Goal: Transaction & Acquisition: Purchase product/service

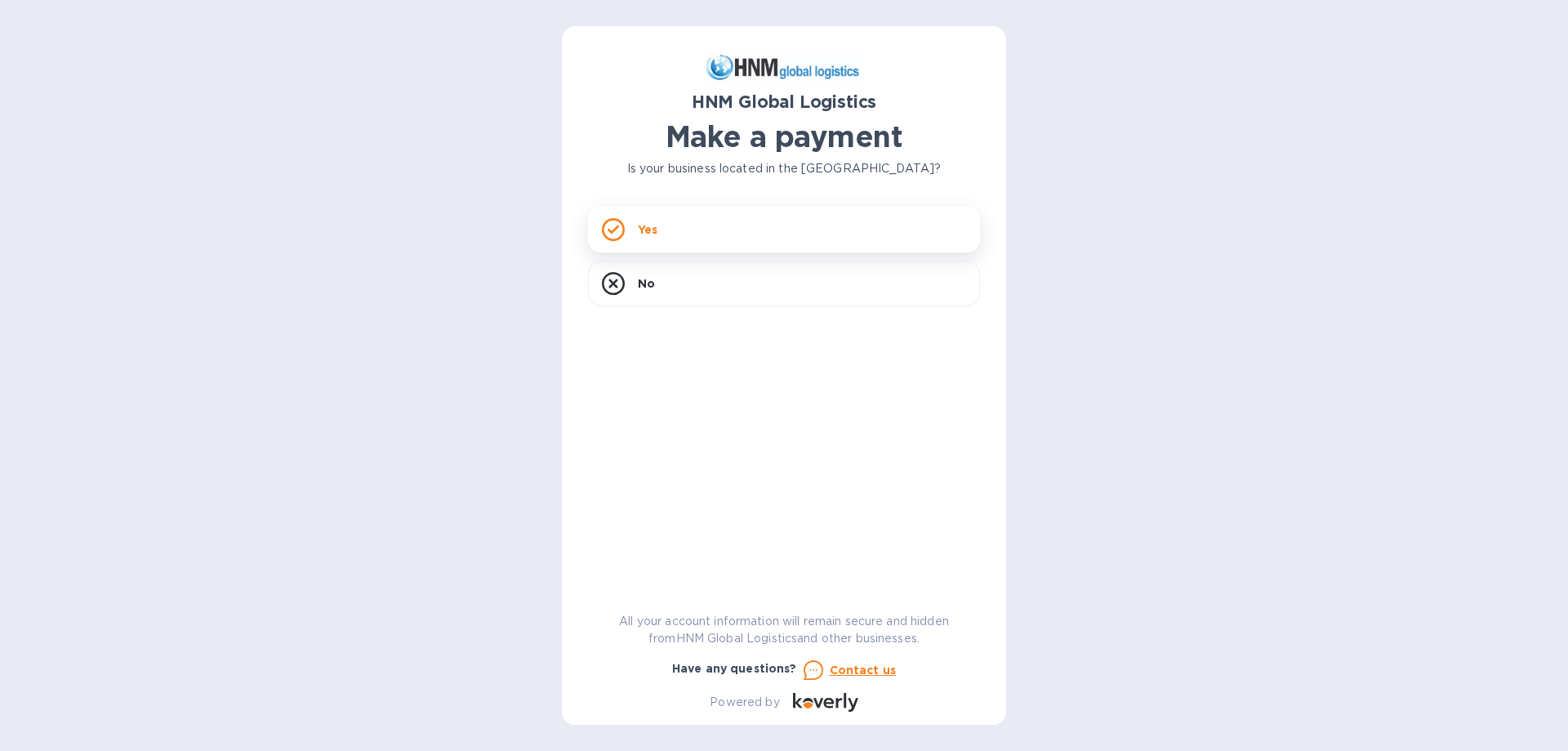
click at [725, 227] on div "Yes" at bounding box center [784, 229] width 392 height 46
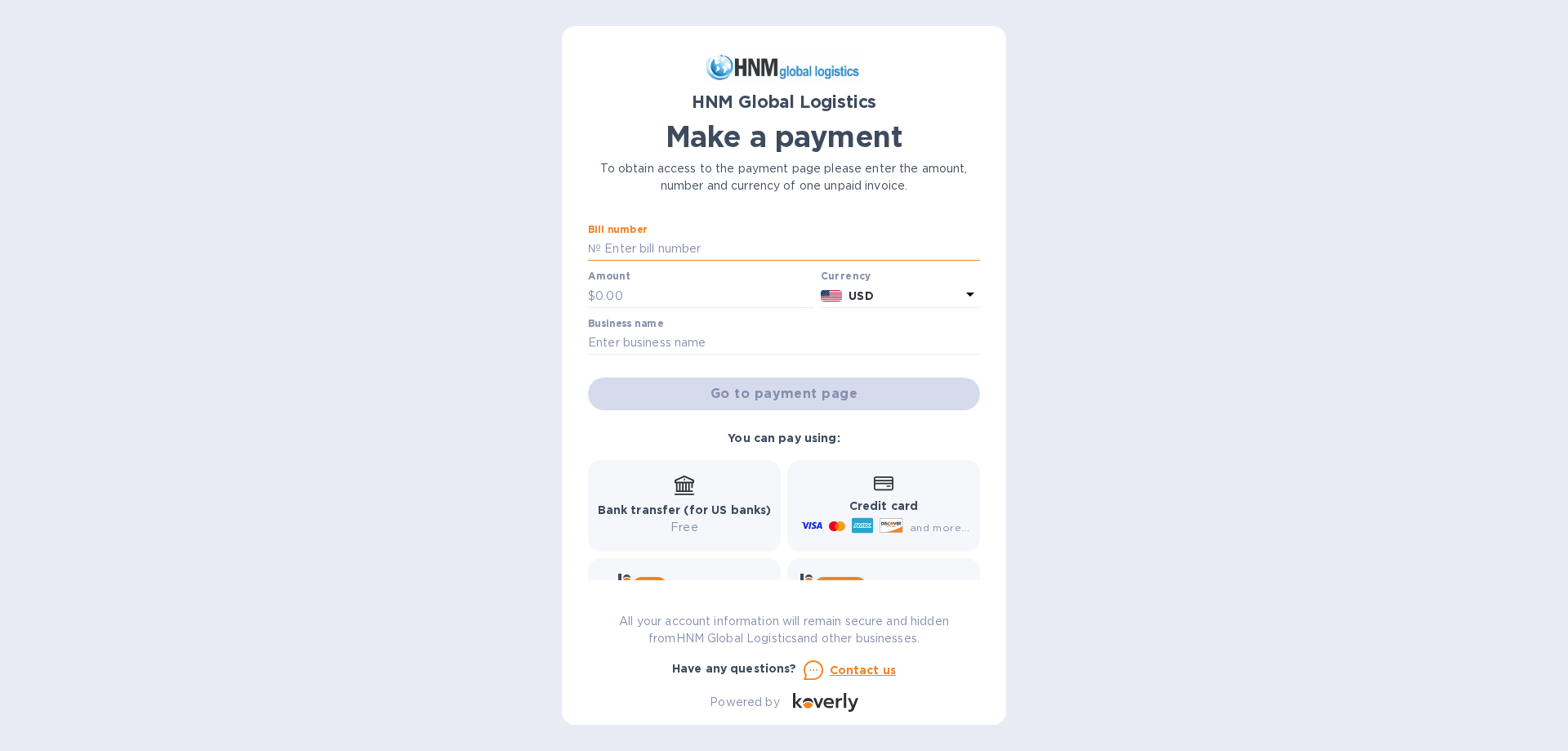
click at [681, 252] on input "text" at bounding box center [790, 249] width 379 height 25
click at [759, 248] on input "text" at bounding box center [790, 249] width 379 height 25
type input "SORL300053833/A"
click at [688, 297] on input "text" at bounding box center [705, 296] width 219 height 25
type input "3,012.10"
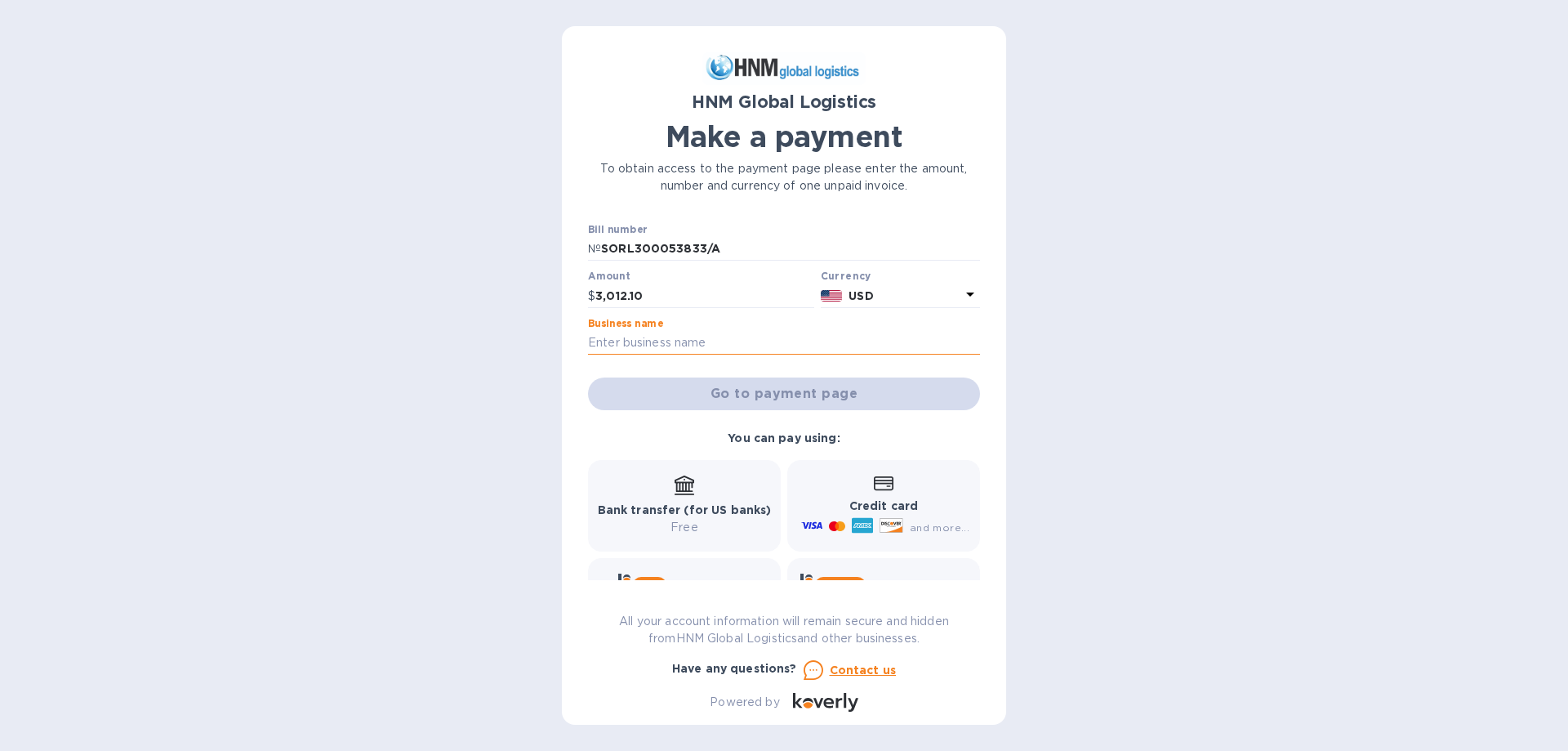
click at [825, 344] on input "text" at bounding box center [784, 343] width 392 height 25
type input "Trailer Rebuilders, Inc."
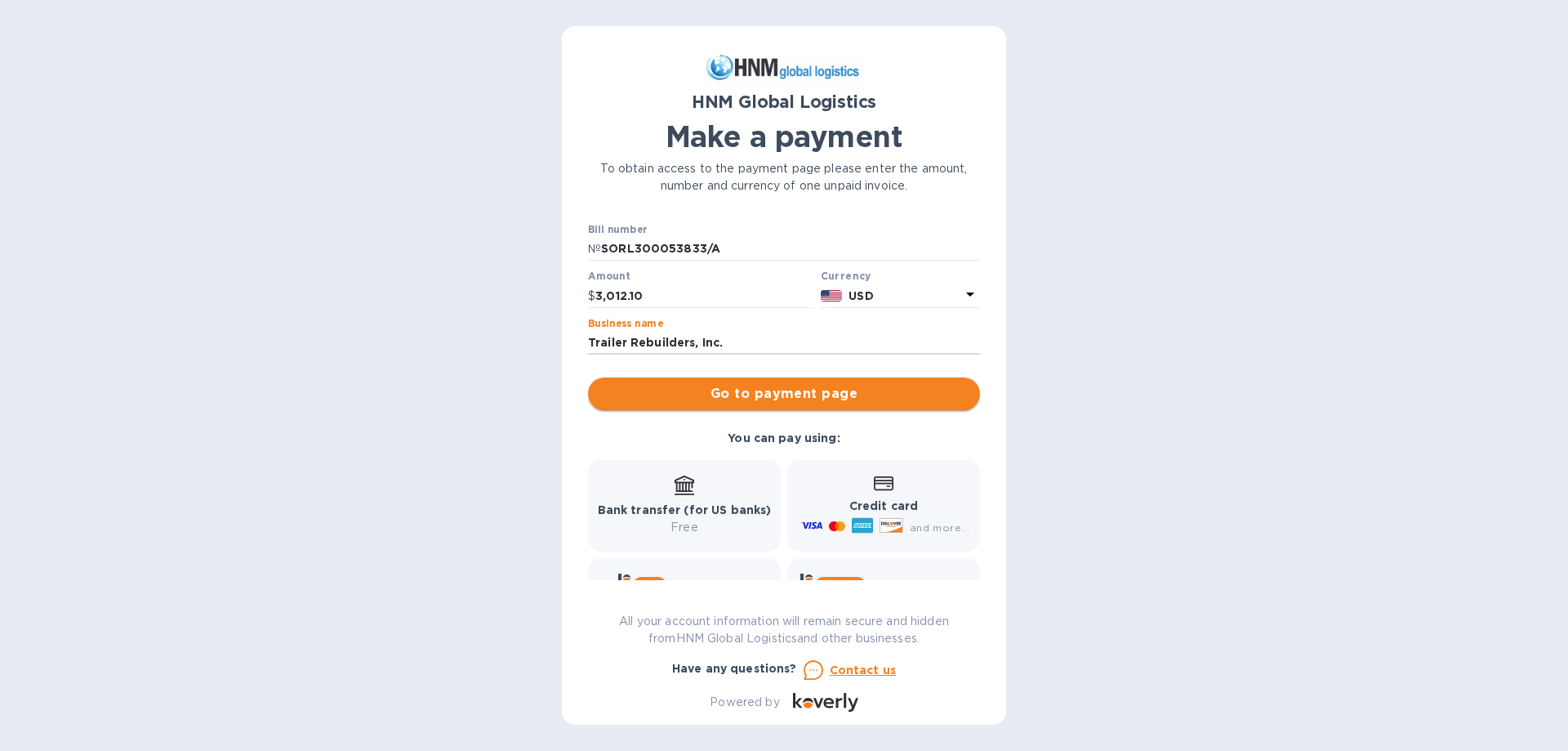
click at [909, 389] on span "Go to payment page" at bounding box center [784, 394] width 366 height 20
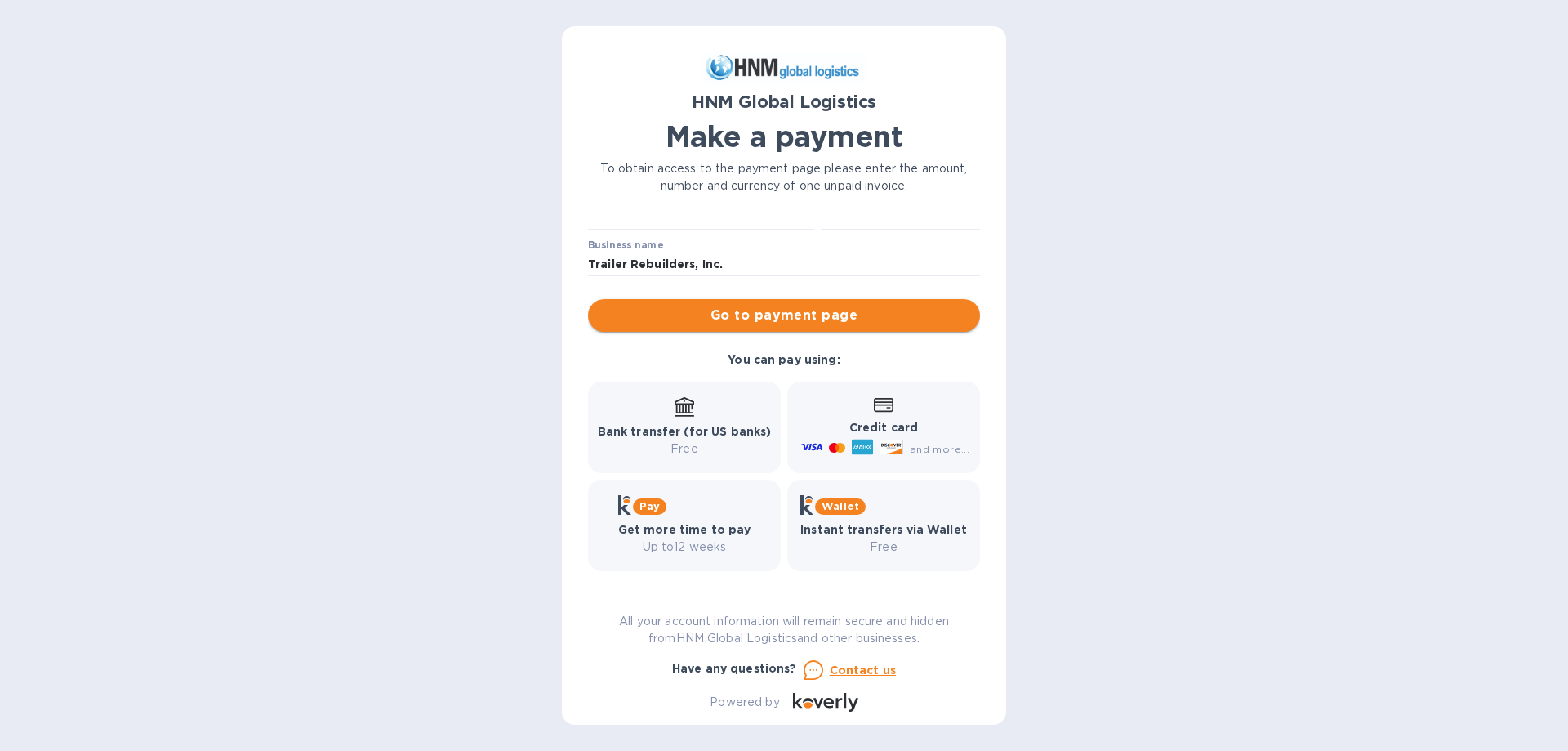
scroll to position [79, 0]
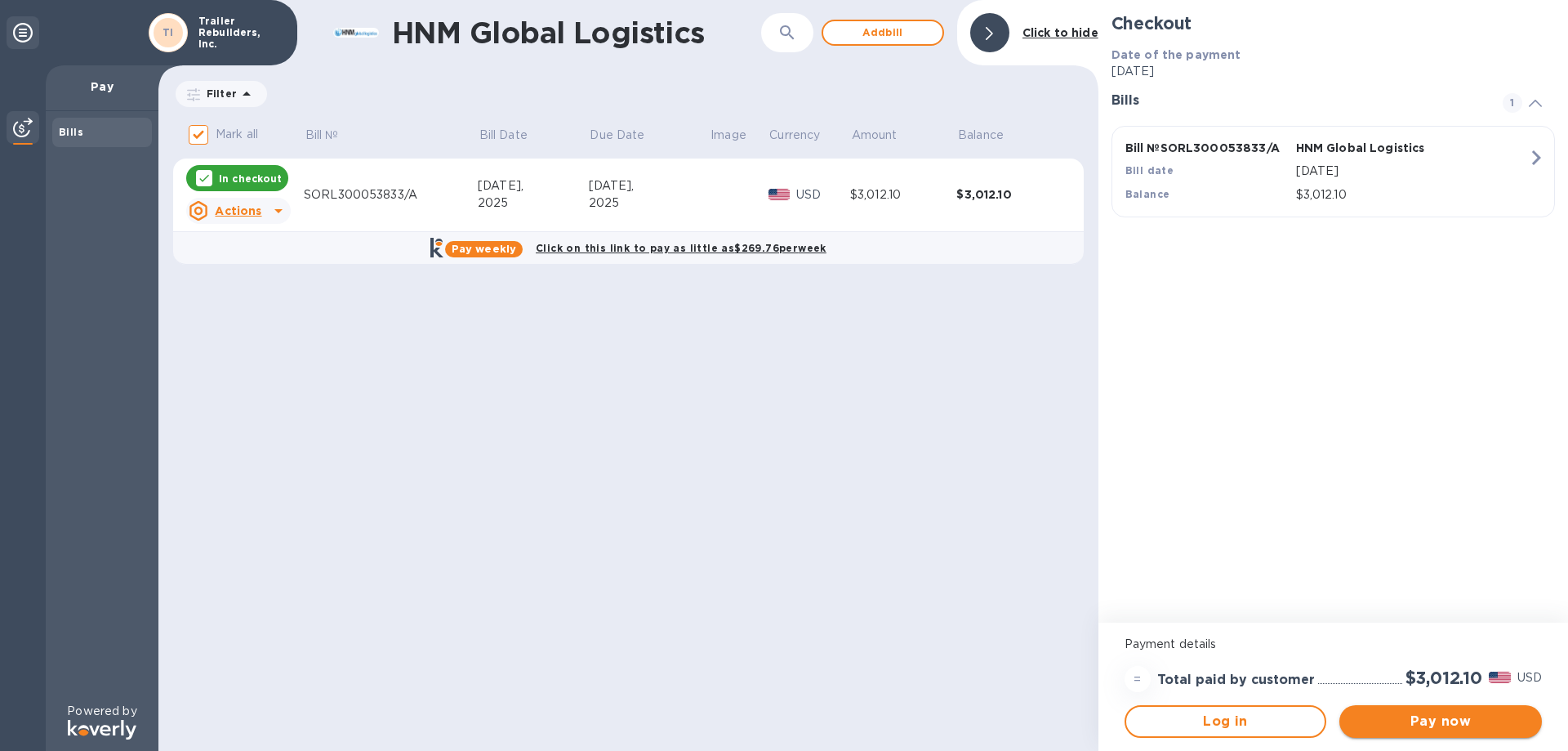
click at [1455, 724] on span "Pay now" at bounding box center [1441, 721] width 177 height 20
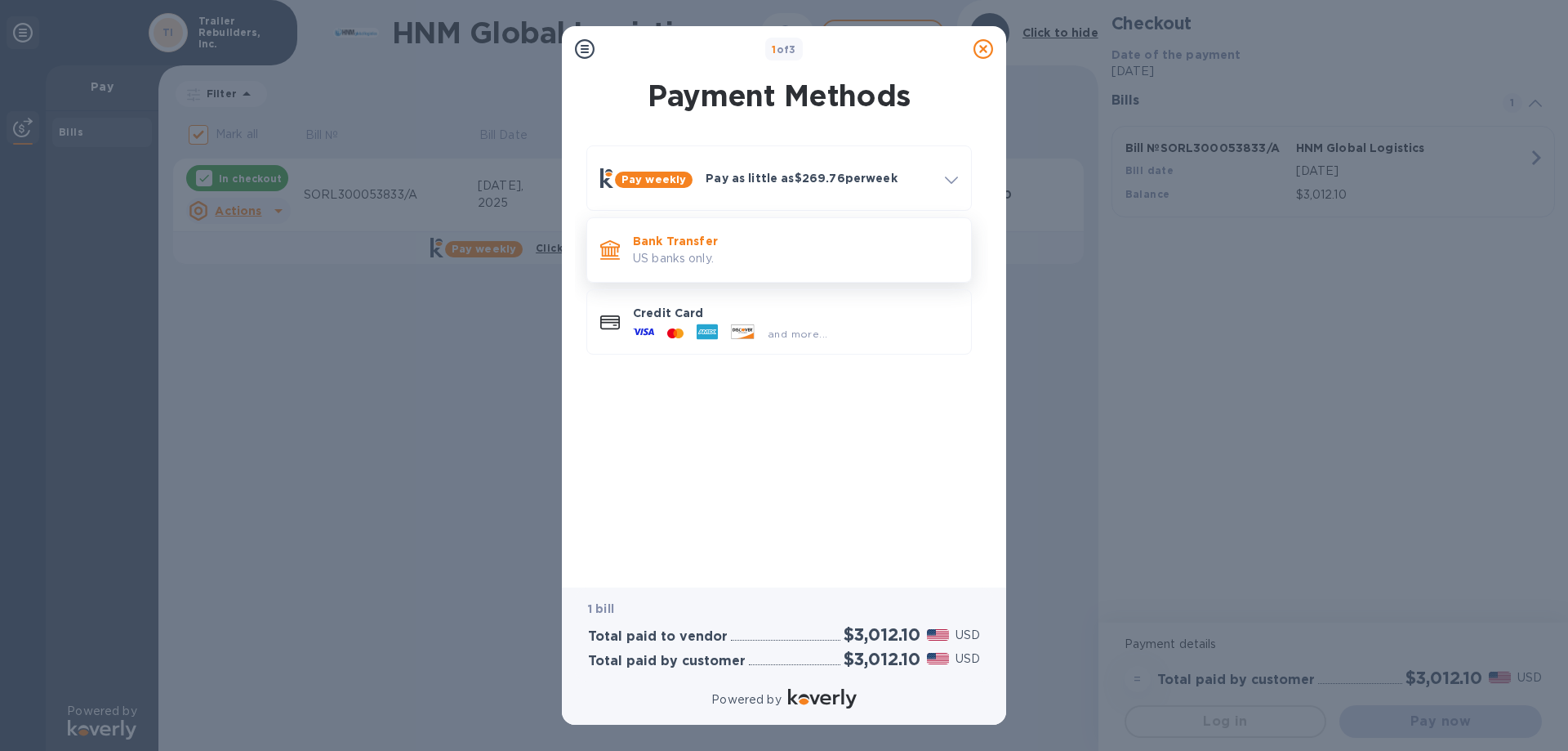
click at [835, 253] on p "US banks only." at bounding box center [795, 258] width 325 height 17
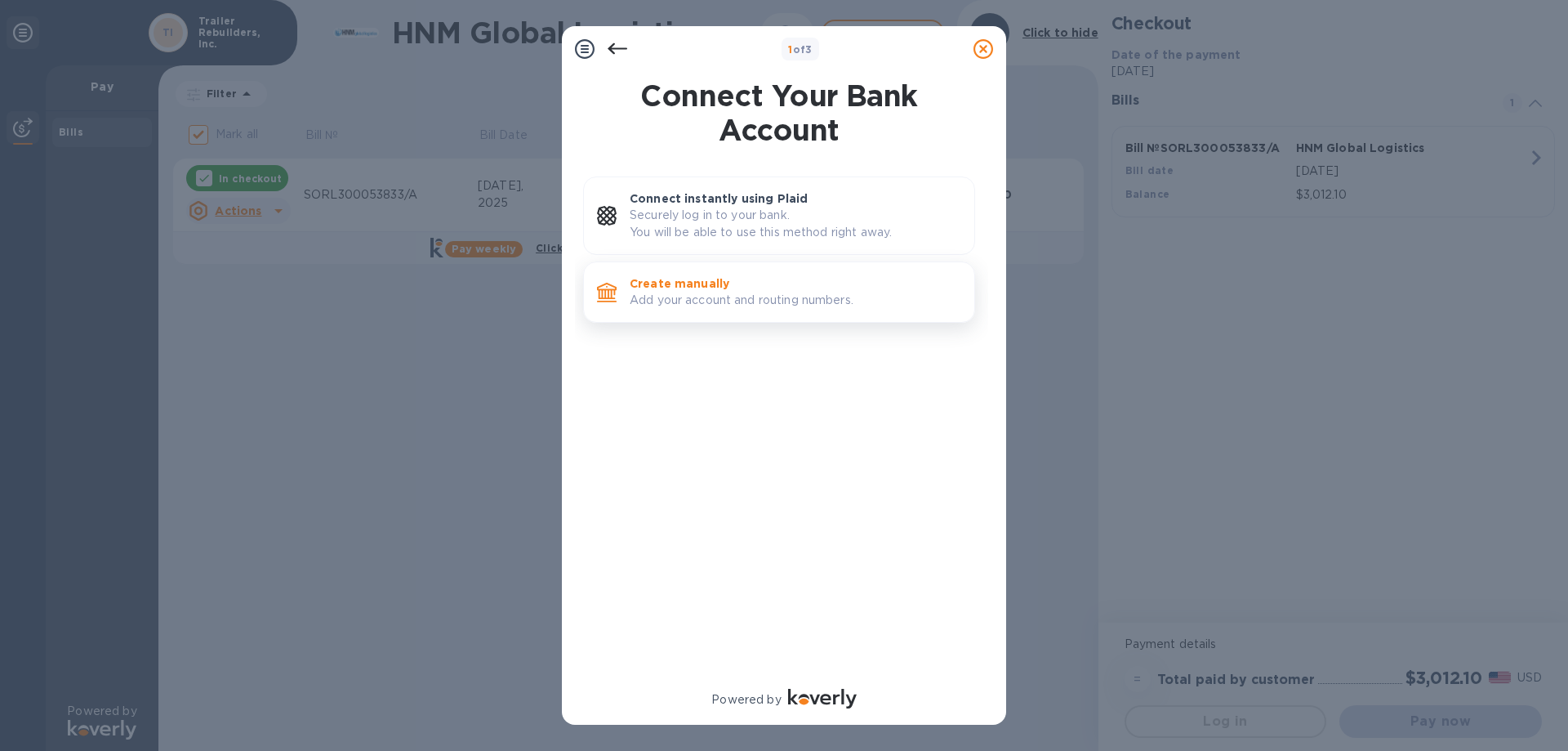
click at [850, 315] on div "Create manually Add your account and routing numbers." at bounding box center [795, 292] width 345 height 47
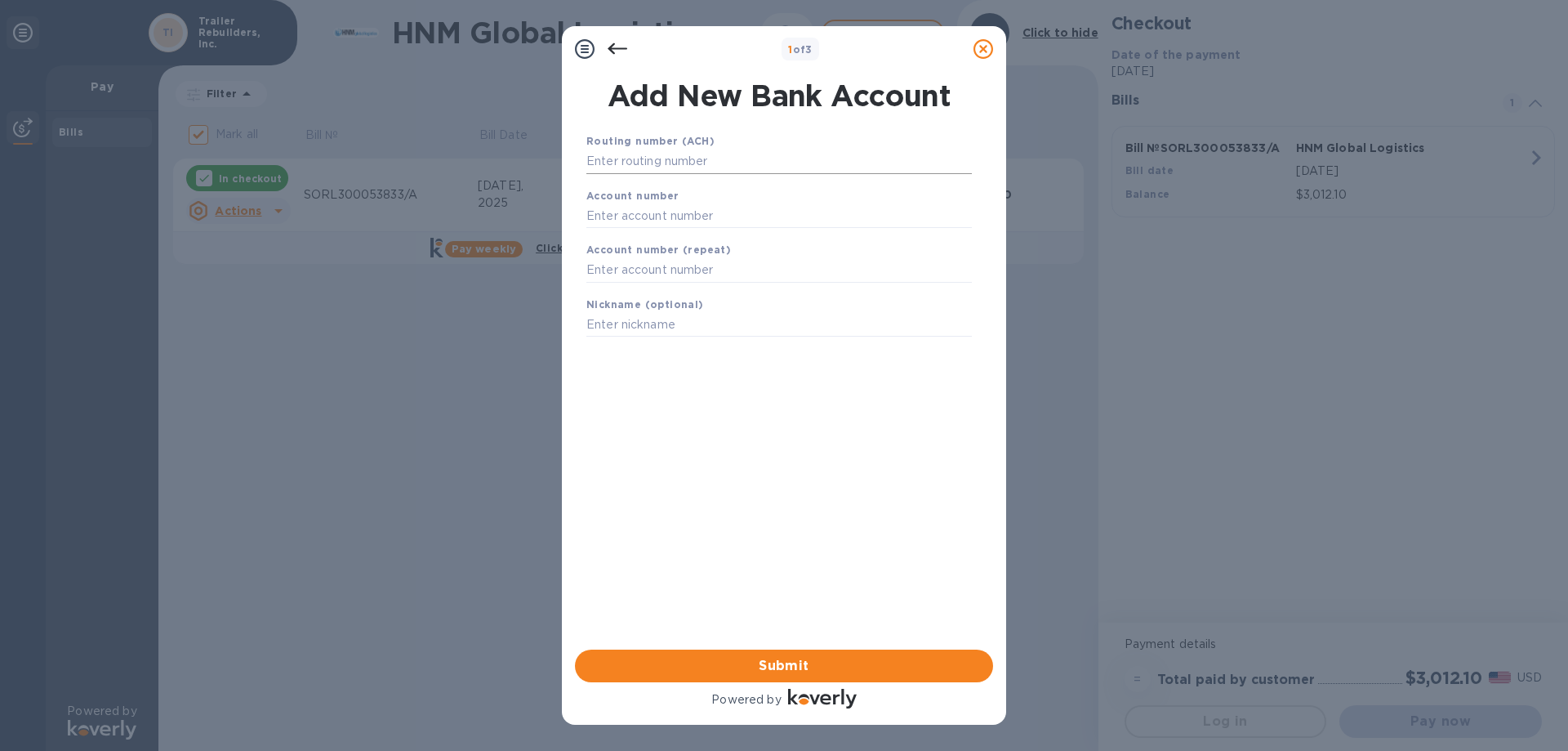
click at [717, 164] on input "text" at bounding box center [779, 162] width 386 height 25
click at [808, 160] on input "text" at bounding box center [779, 162] width 386 height 25
type input "063114030"
click at [756, 238] on input "text" at bounding box center [779, 236] width 386 height 25
type input "20158879"
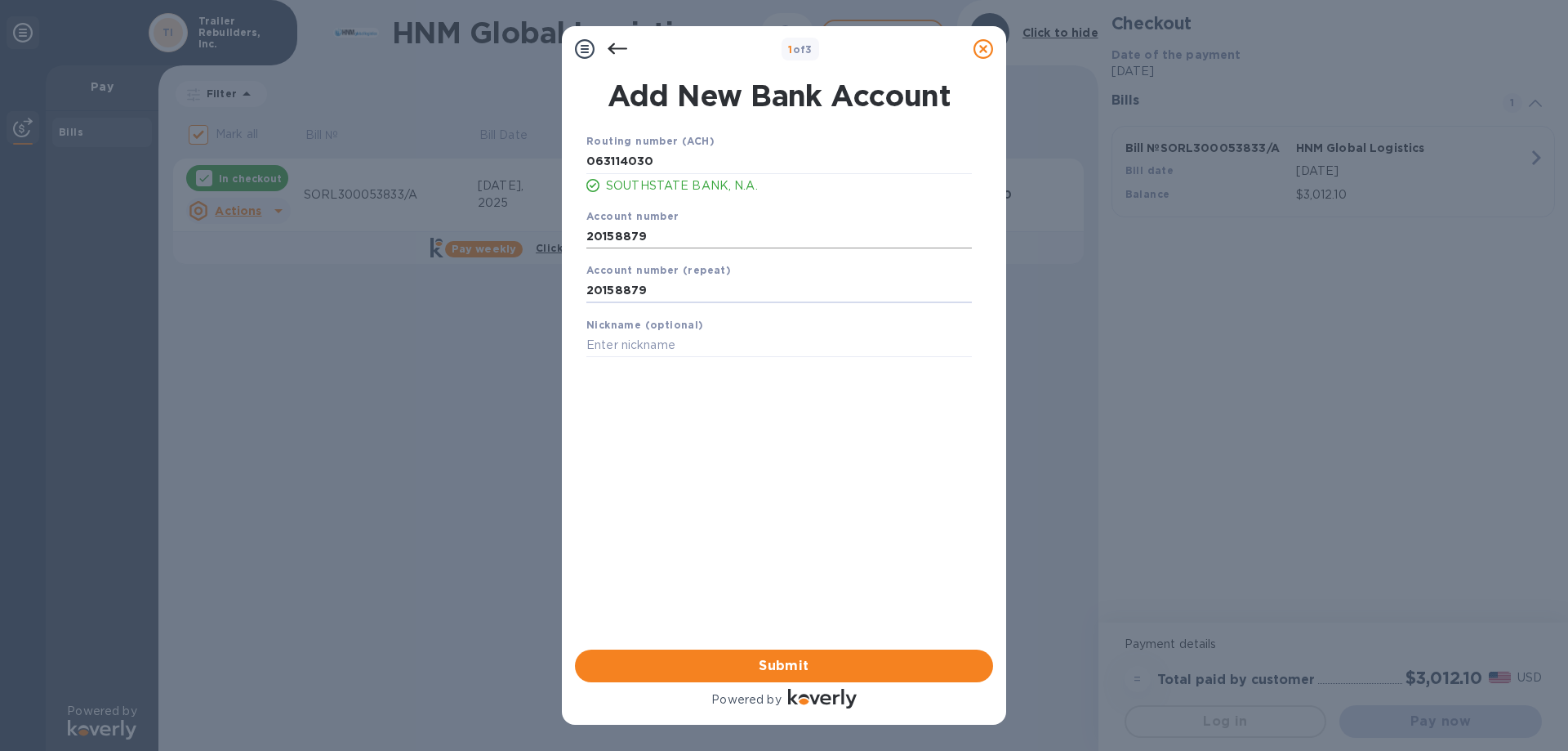
type input "20158879"
click at [795, 656] on span "Submit" at bounding box center [784, 666] width 392 height 20
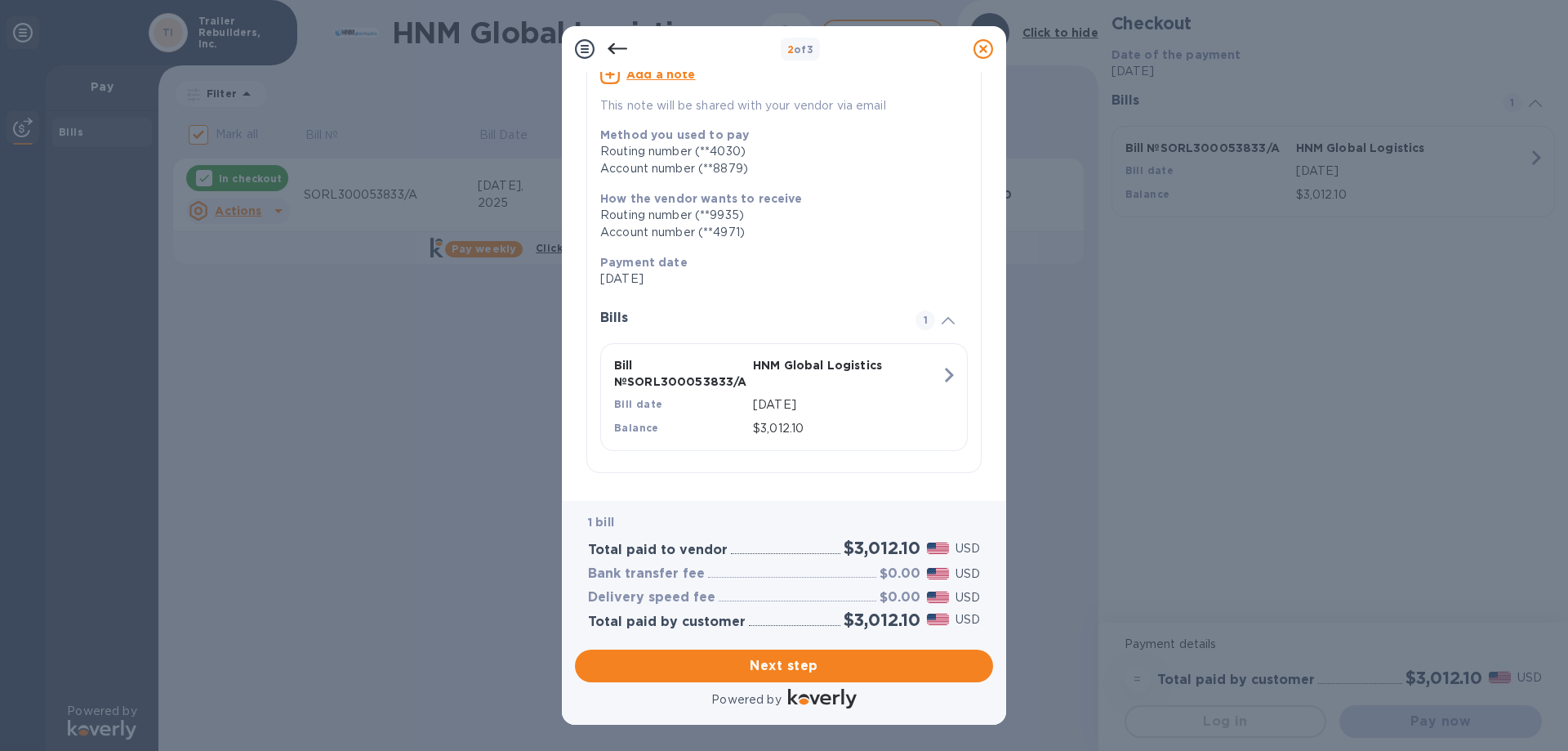
scroll to position [160, 0]
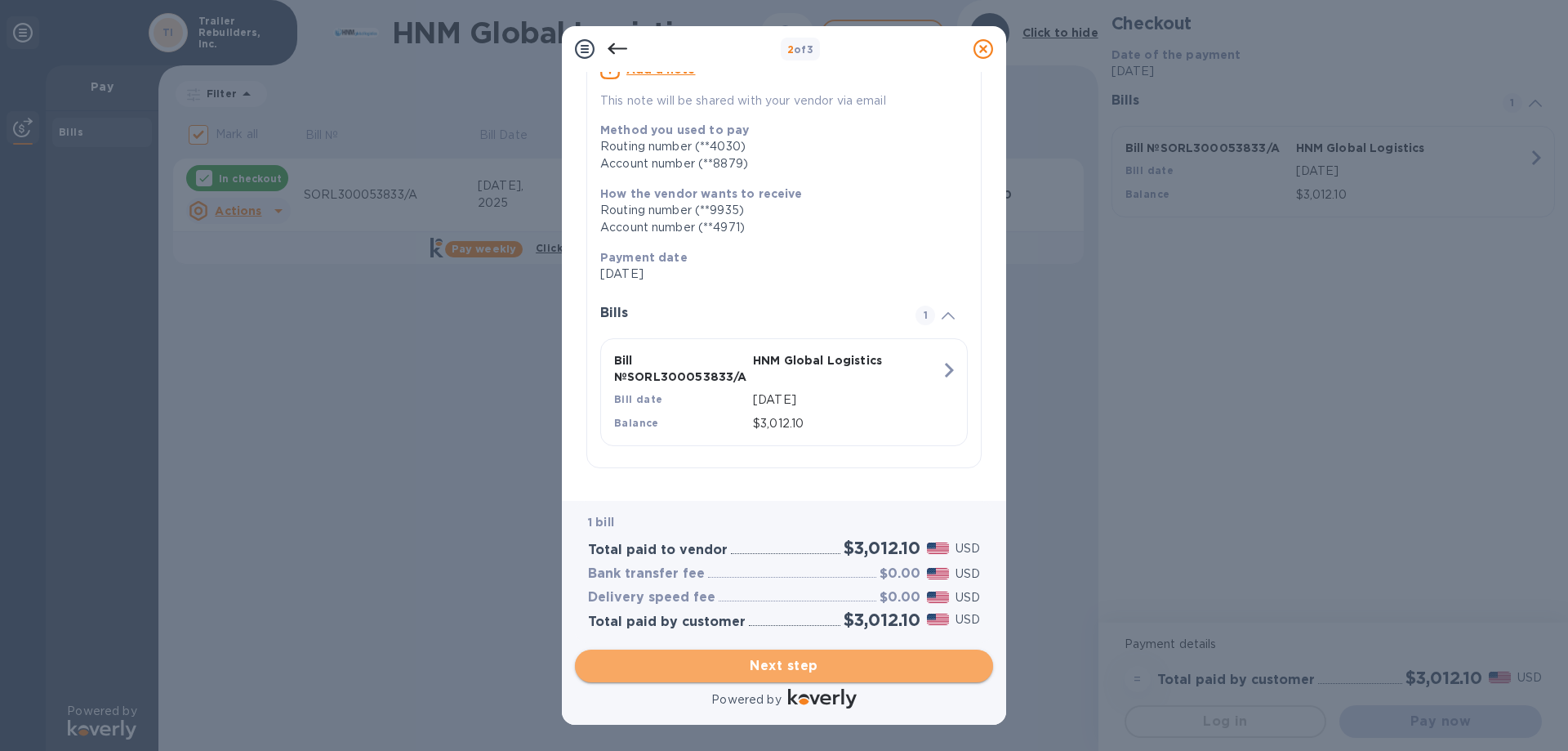
click at [826, 663] on span "Next step" at bounding box center [784, 666] width 392 height 20
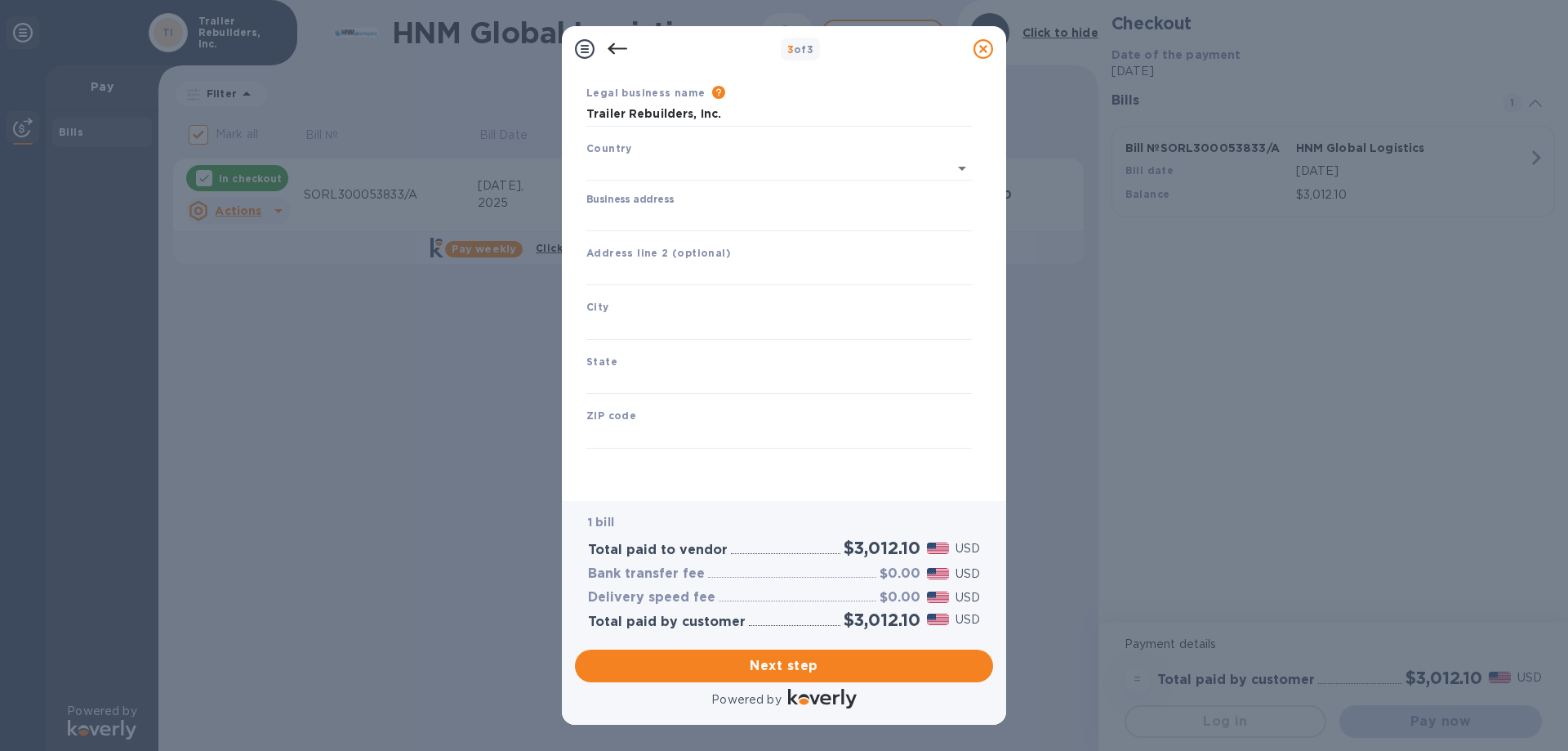
type input "[GEOGRAPHIC_DATA]"
click at [688, 221] on input "Business address" at bounding box center [779, 219] width 386 height 25
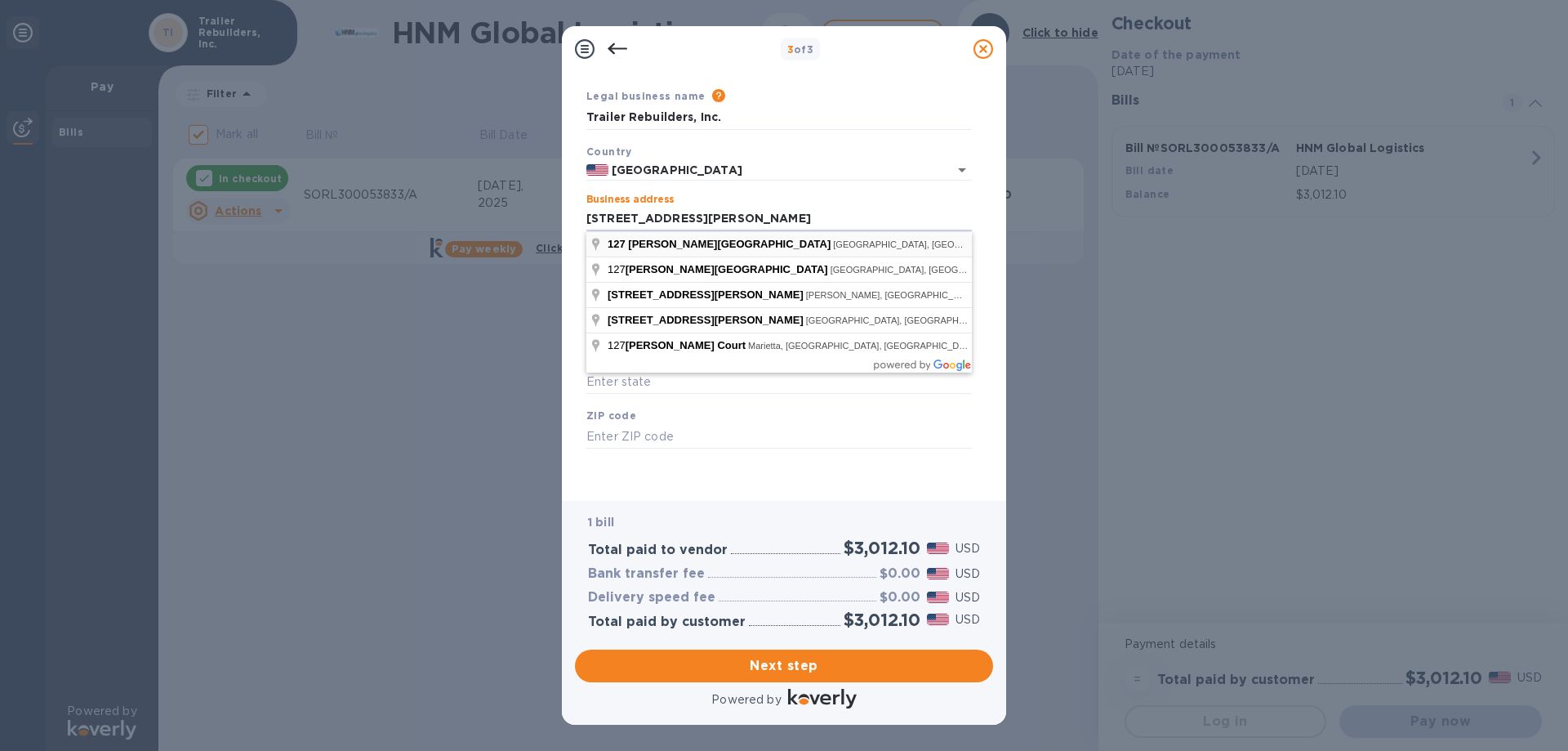
type input "[STREET_ADDRESS][PERSON_NAME]"
type input "[GEOGRAPHIC_DATA]"
type input "FL"
type input "33838"
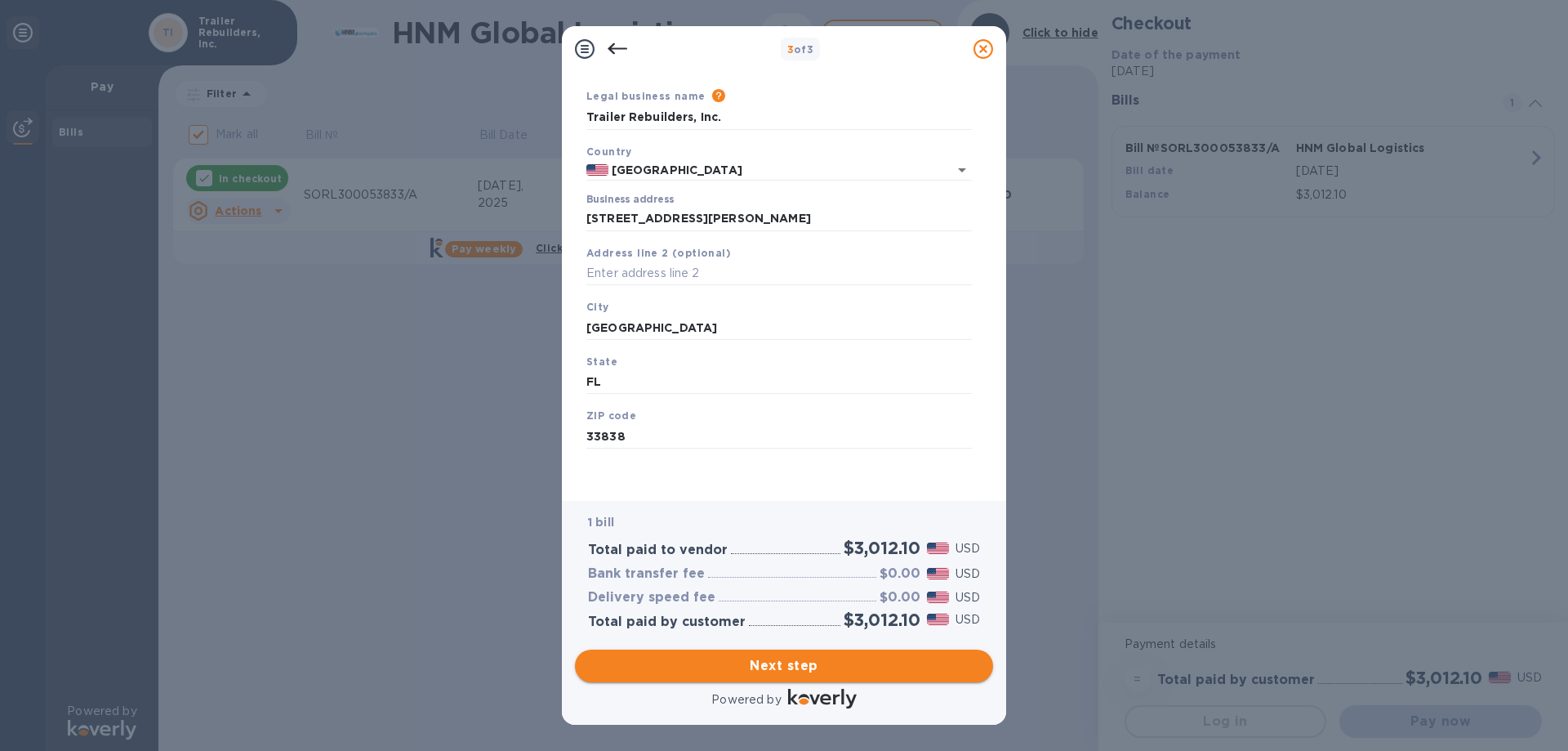
click at [819, 664] on span "Next step" at bounding box center [784, 666] width 392 height 20
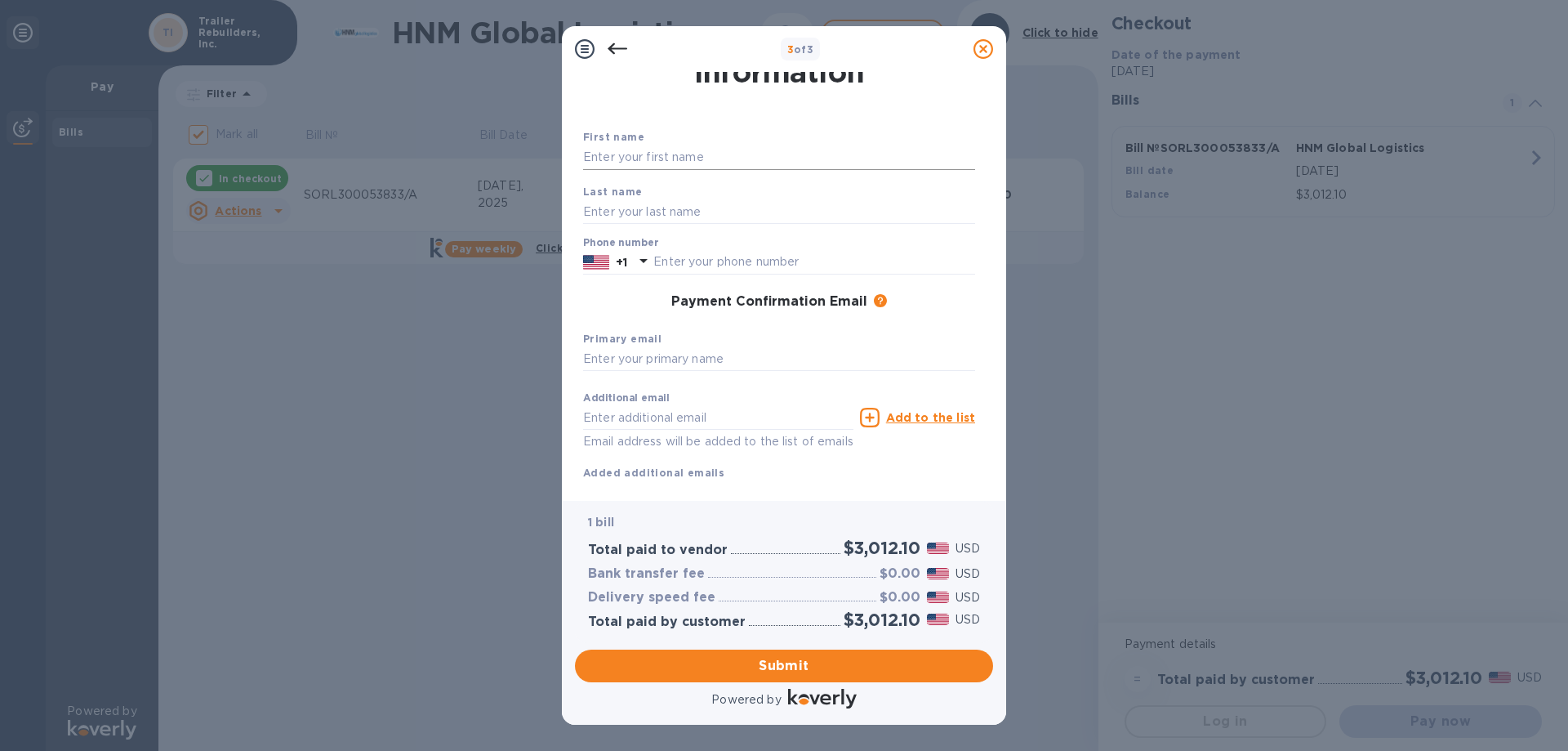
click at [735, 160] on input "text" at bounding box center [779, 158] width 392 height 25
type input "[PERSON_NAME]"
type input "8634391811"
type input "[PERSON_NAME][EMAIL_ADDRESS][DOMAIN_NAME]"
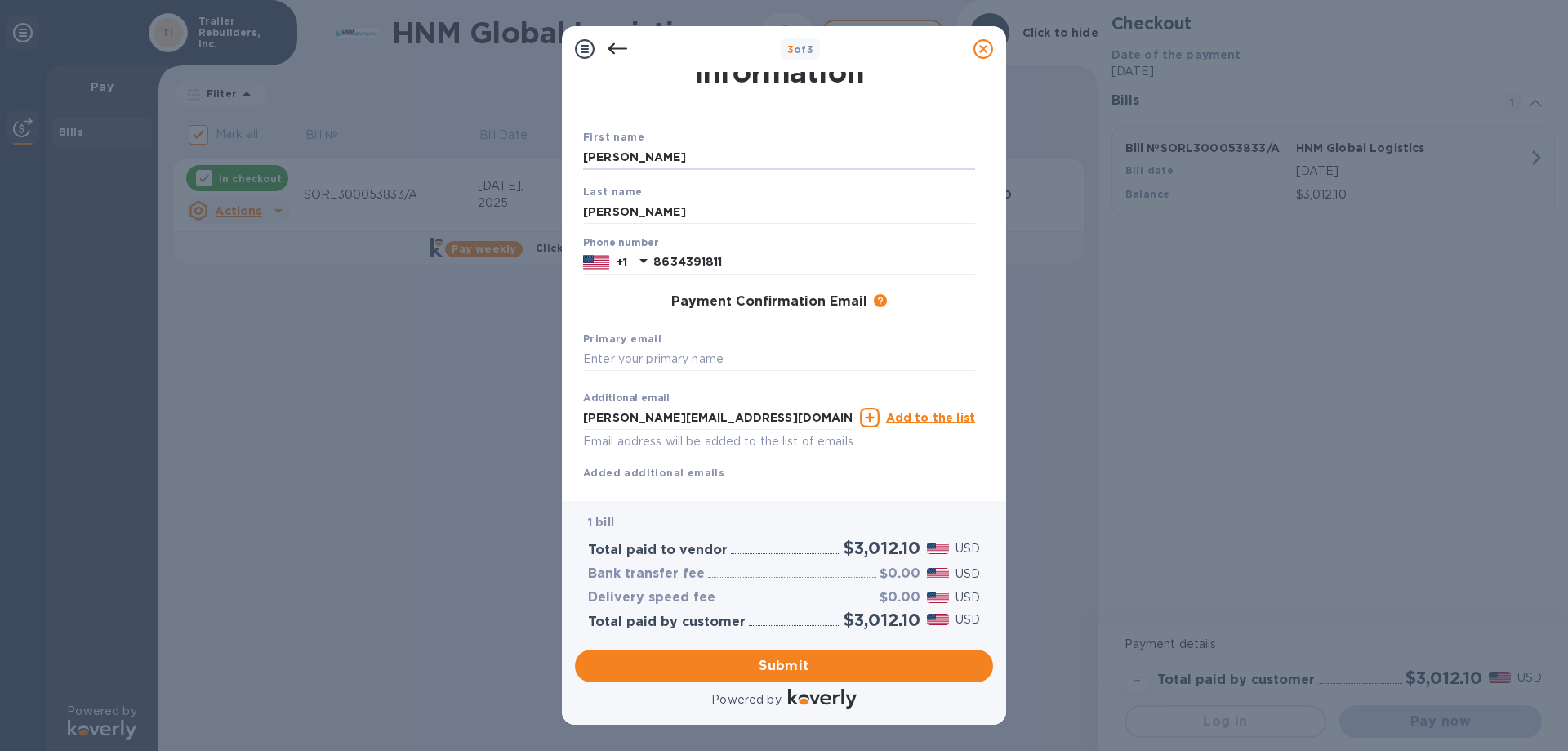
scroll to position [86, 0]
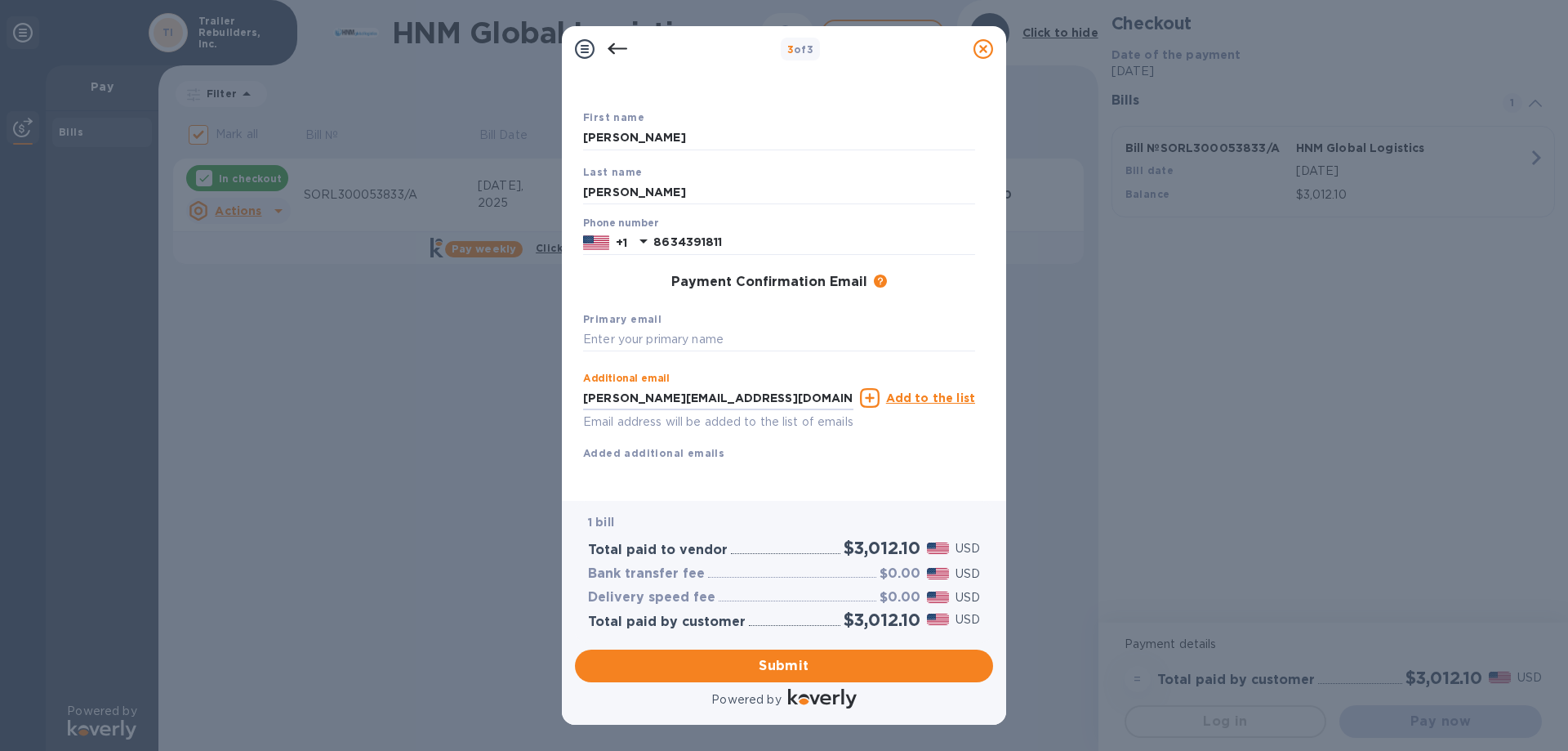
drag, startPoint x: 764, startPoint y: 387, endPoint x: 576, endPoint y: 379, distance: 188.2
click at [576, 379] on div "Payment Contact Information First name [PERSON_NAME] Last name [PERSON_NAME] Ph…" at bounding box center [784, 280] width 419 height 416
click at [651, 327] on input "text" at bounding box center [779, 340] width 392 height 25
paste input "[PERSON_NAME][EMAIL_ADDRESS][DOMAIN_NAME]"
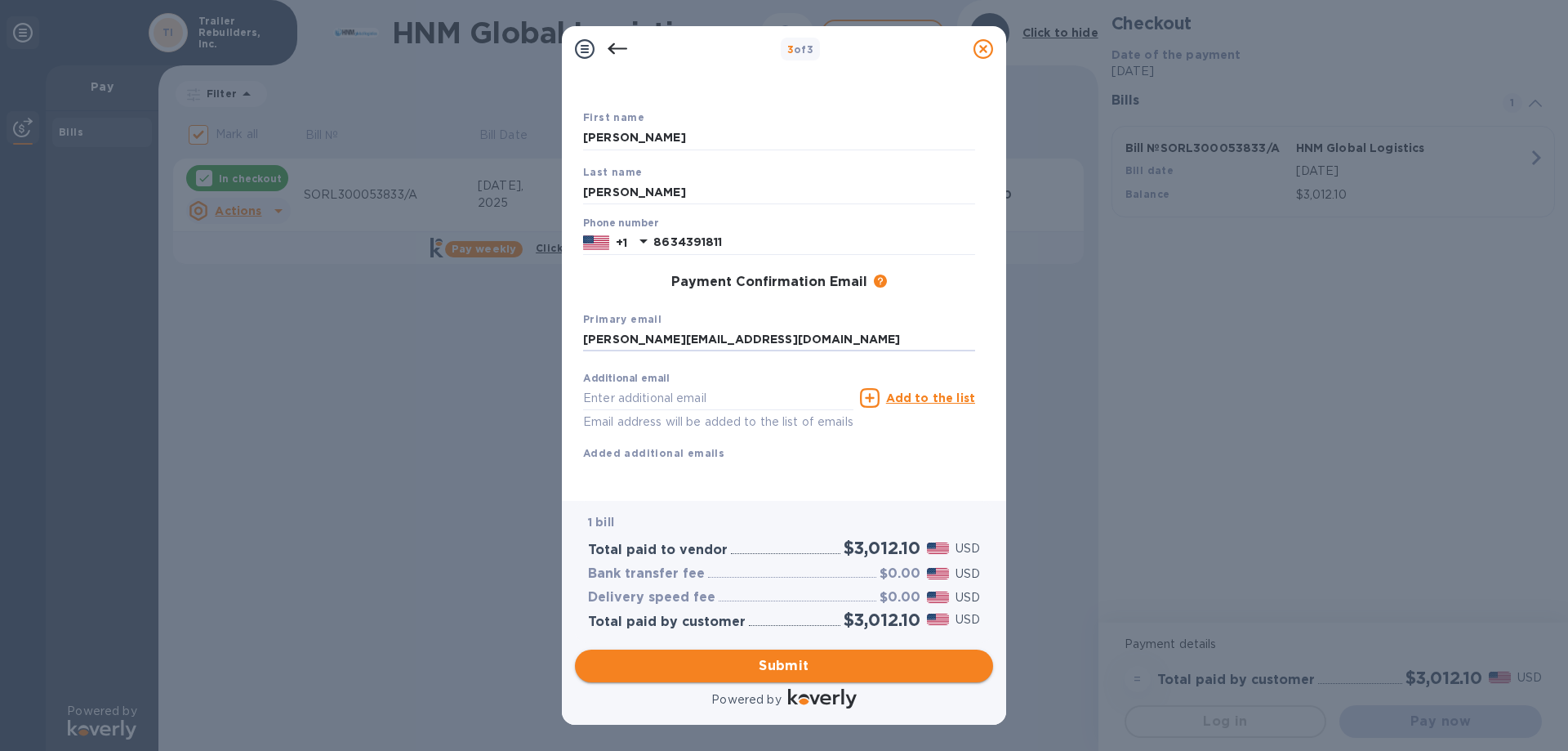
type input "[PERSON_NAME][EMAIL_ADDRESS][DOMAIN_NAME]"
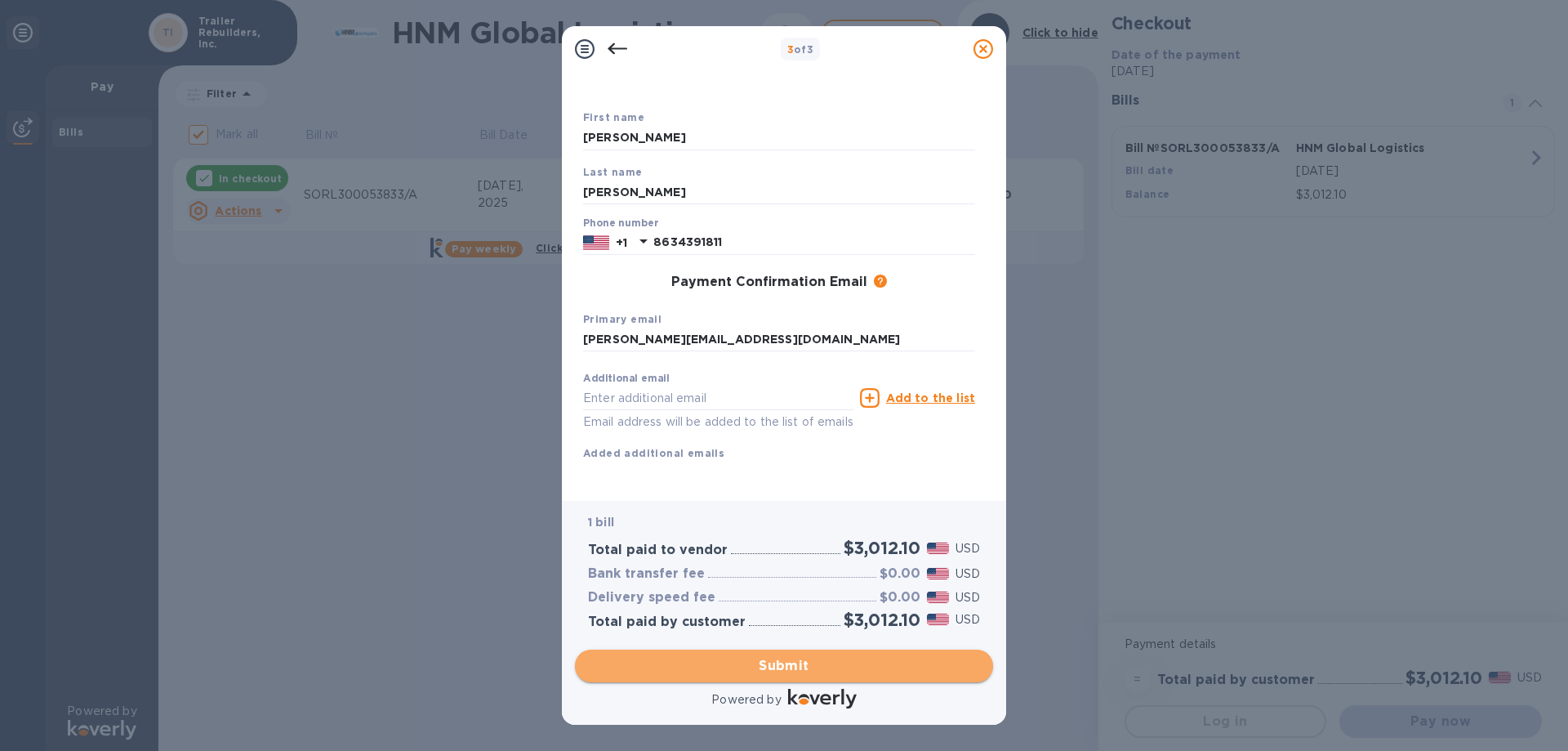
click at [797, 673] on span "Submit" at bounding box center [784, 666] width 392 height 20
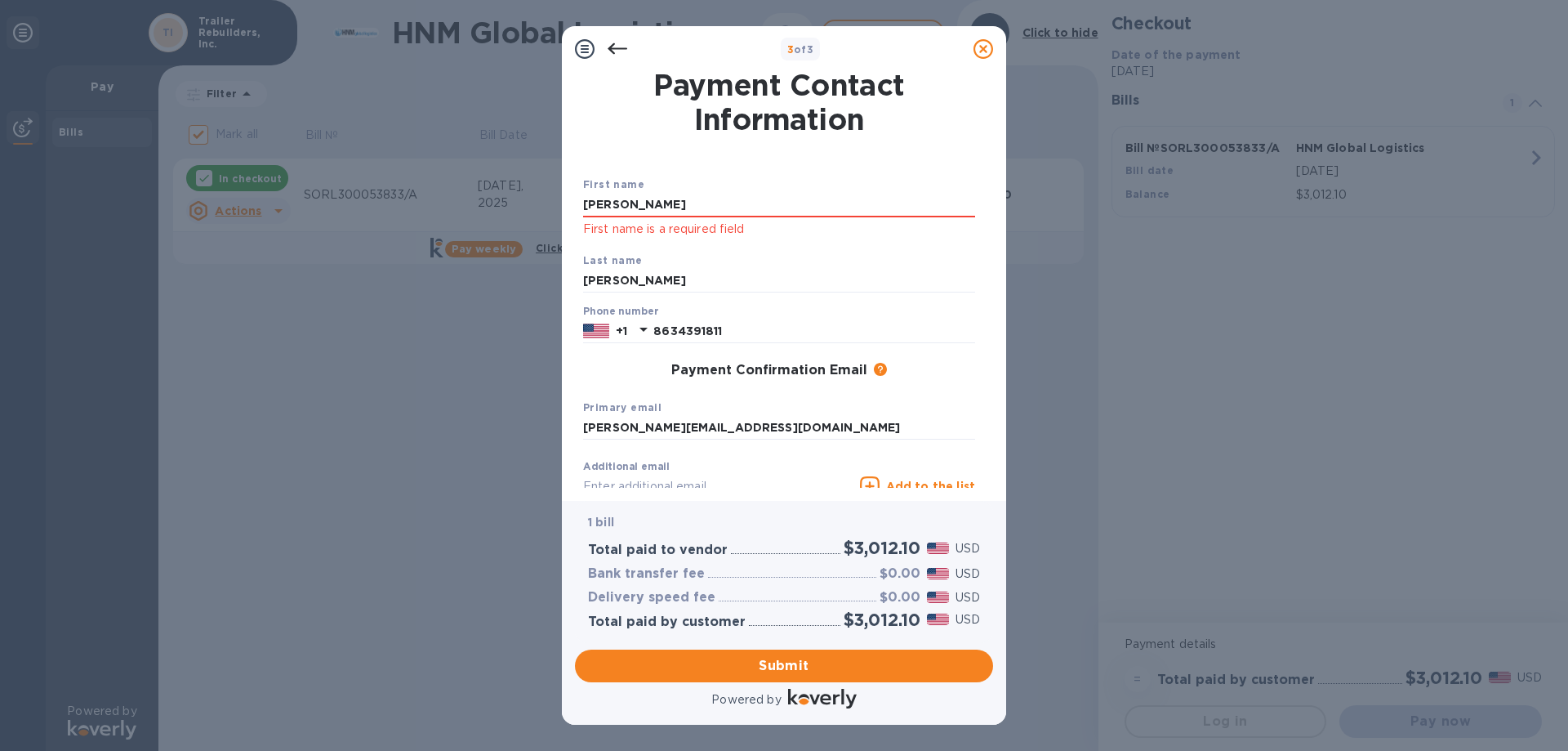
scroll to position [0, 0]
click at [686, 209] on input "[PERSON_NAME]" at bounding box center [779, 206] width 392 height 25
drag, startPoint x: 522, startPoint y: 202, endPoint x: 478, endPoint y: 202, distance: 44.0
click at [498, 201] on div "3 of 3 Payment Contact Information First name [PERSON_NAME] First name is a req…" at bounding box center [784, 375] width 1568 height 751
type input "[PERSON_NAME]"
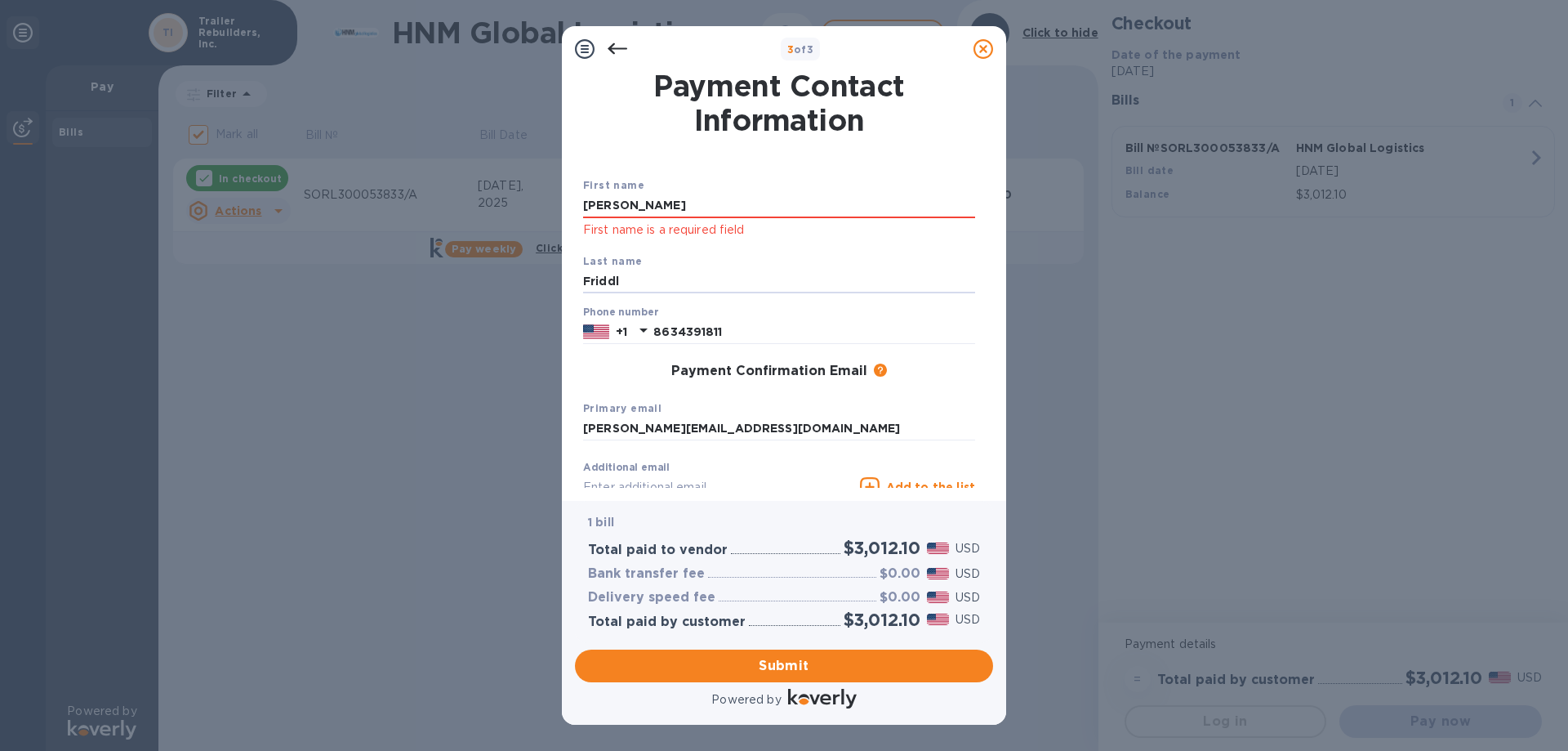
type input "[PERSON_NAME]"
type input "8634391811"
click at [821, 656] on span "Submit" at bounding box center [784, 666] width 392 height 20
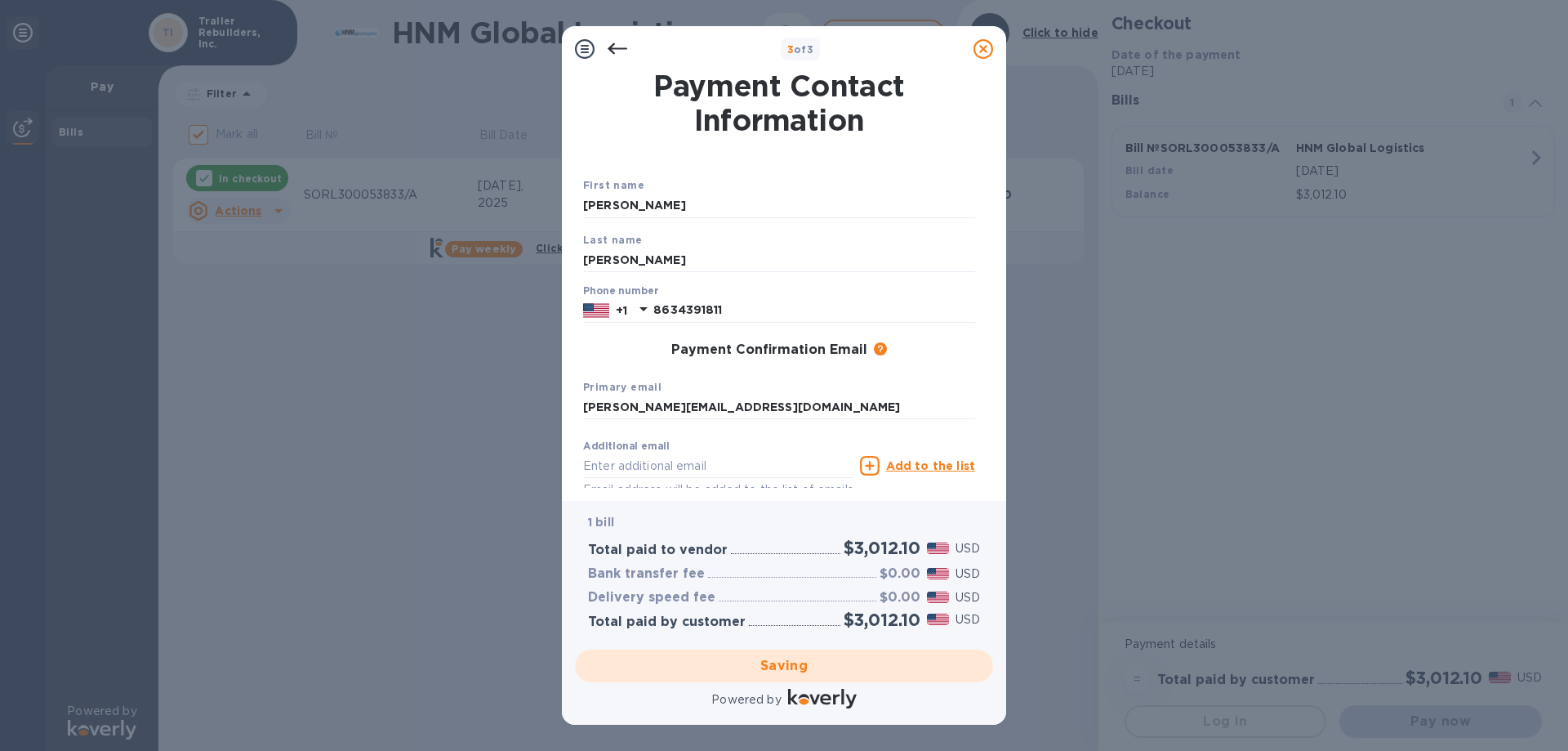
checkbox input "false"
